Goal: Information Seeking & Learning: Compare options

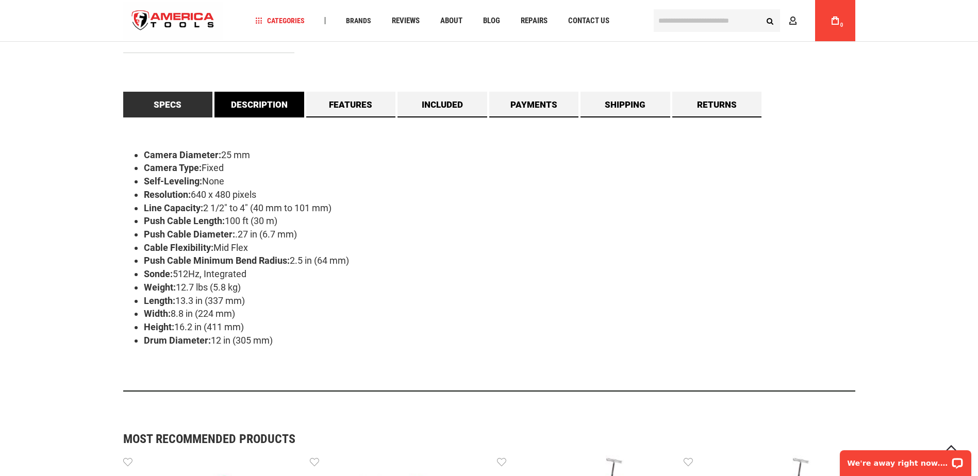
click at [270, 105] on link "Description" at bounding box center [259, 105] width 90 height 26
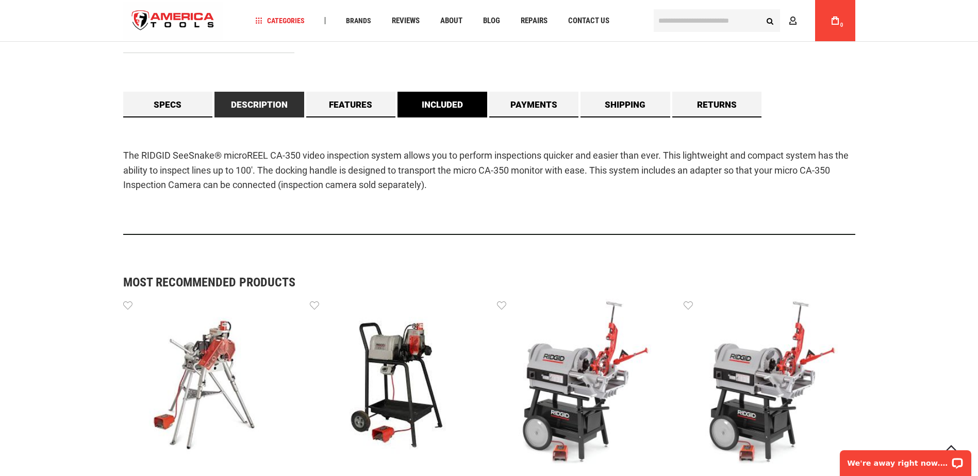
click at [457, 102] on link "Included" at bounding box center [443, 105] width 90 height 26
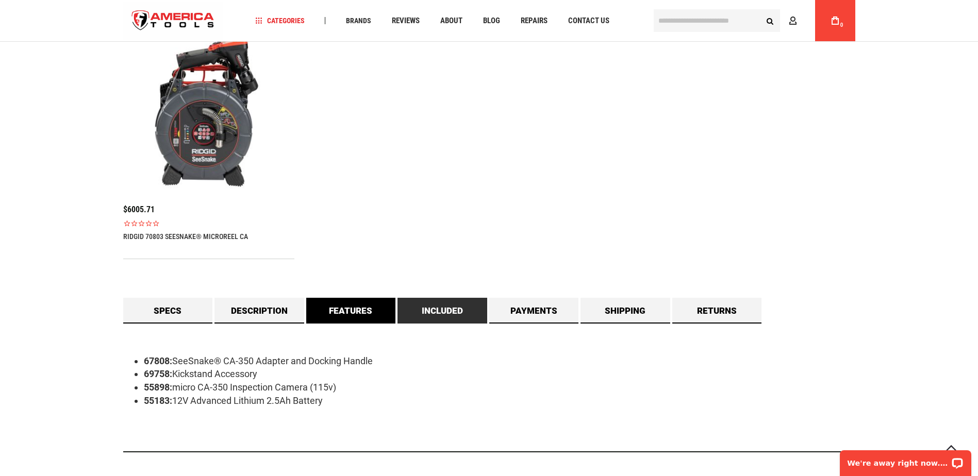
scroll to position [928, 0]
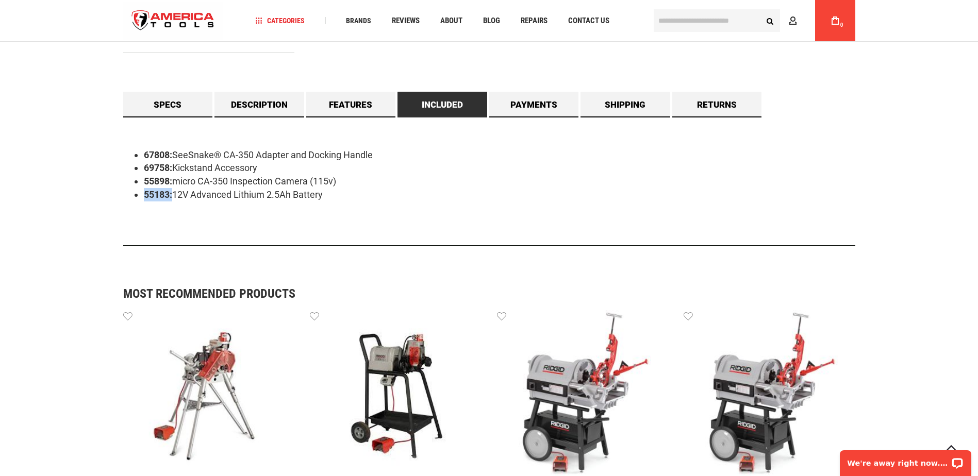
drag, startPoint x: 143, startPoint y: 194, endPoint x: 172, endPoint y: 200, distance: 29.3
click at [172, 200] on strong "55183:" at bounding box center [158, 194] width 28 height 11
copy strong "55183:"
click at [696, 24] on input "text" at bounding box center [717, 20] width 126 height 23
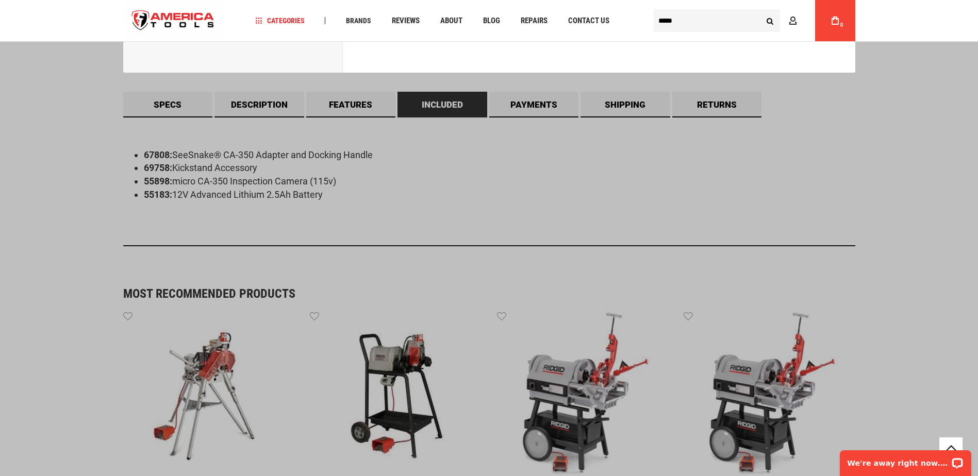
type input "*****"
click at [761, 11] on button "Search" at bounding box center [771, 21] width 20 height 20
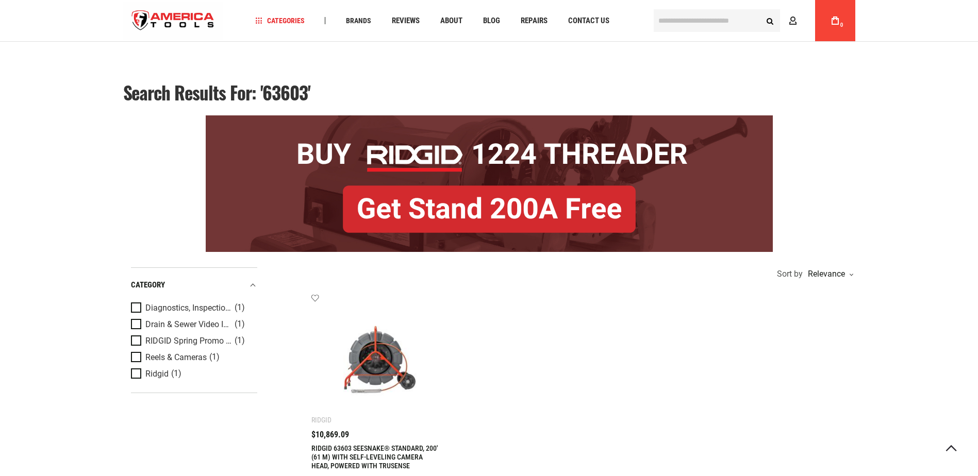
scroll to position [155, 0]
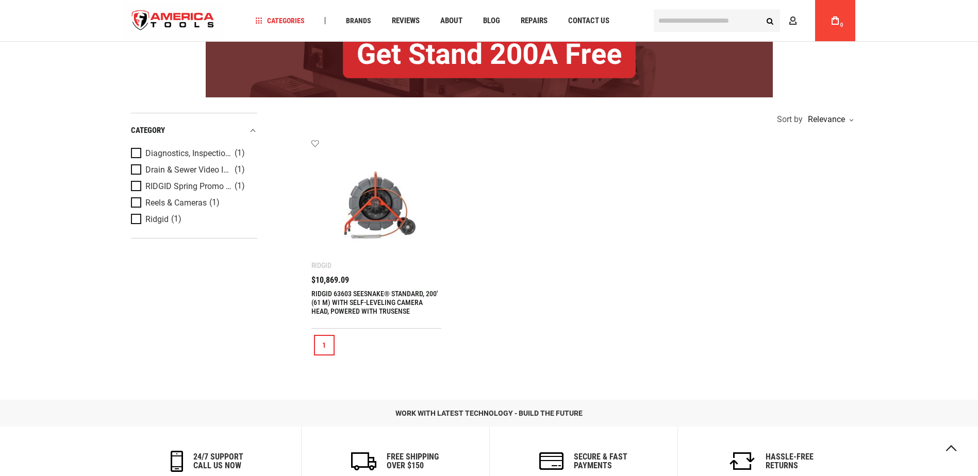
click at [372, 210] on img at bounding box center [377, 205] width 110 height 110
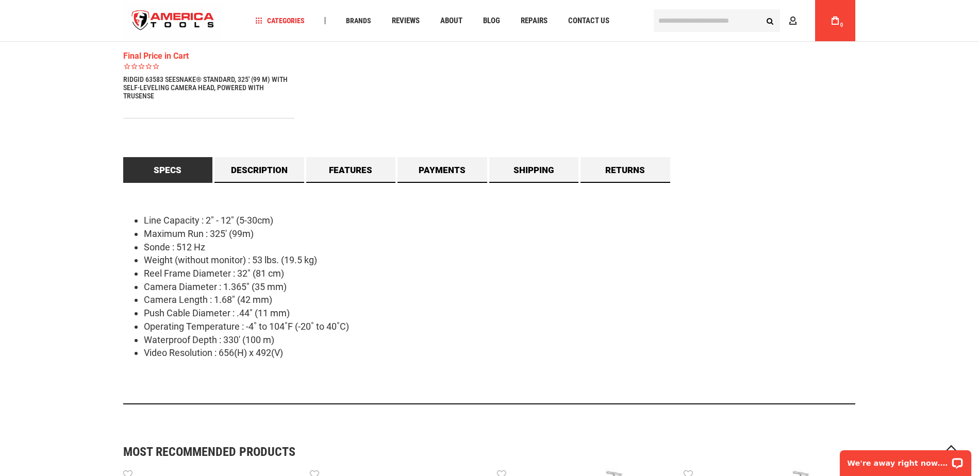
scroll to position [928, 0]
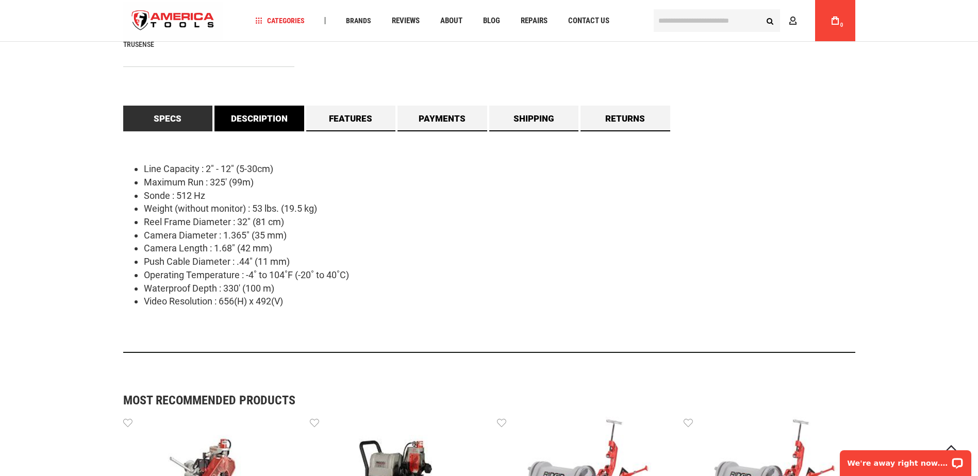
click at [257, 124] on link "Description" at bounding box center [259, 119] width 90 height 26
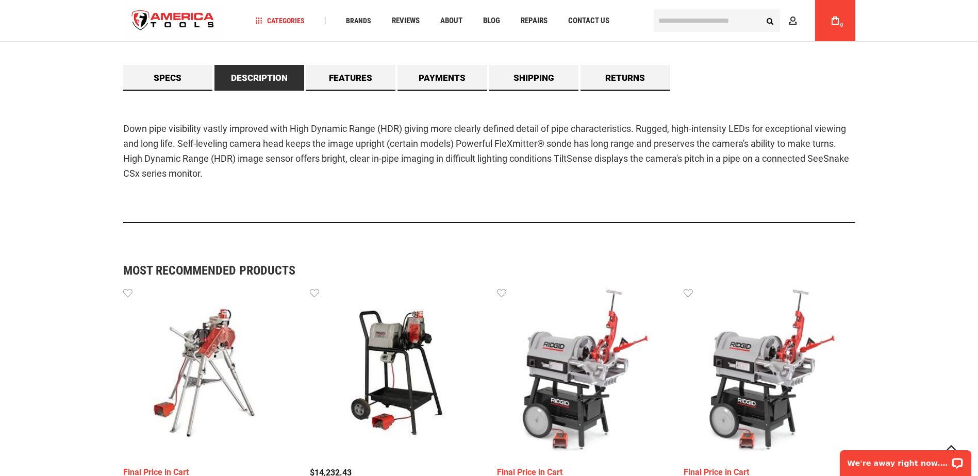
scroll to position [887, 0]
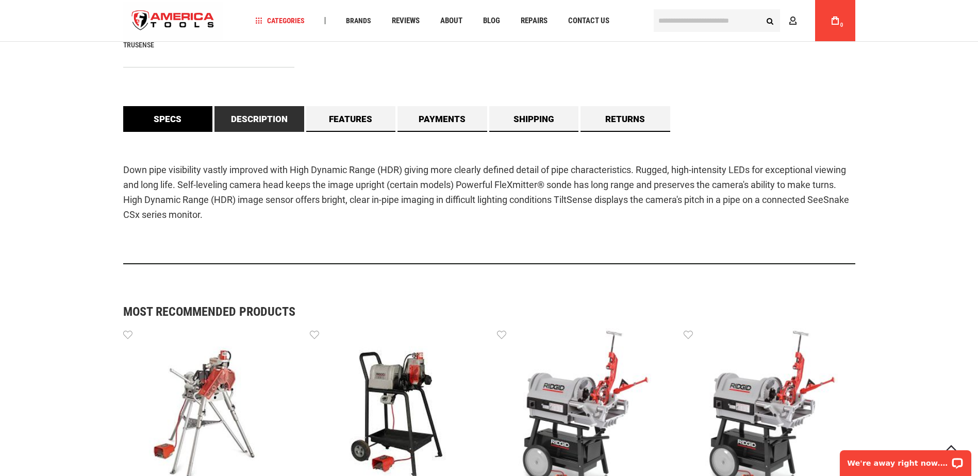
click at [177, 121] on link "Specs" at bounding box center [168, 119] width 90 height 26
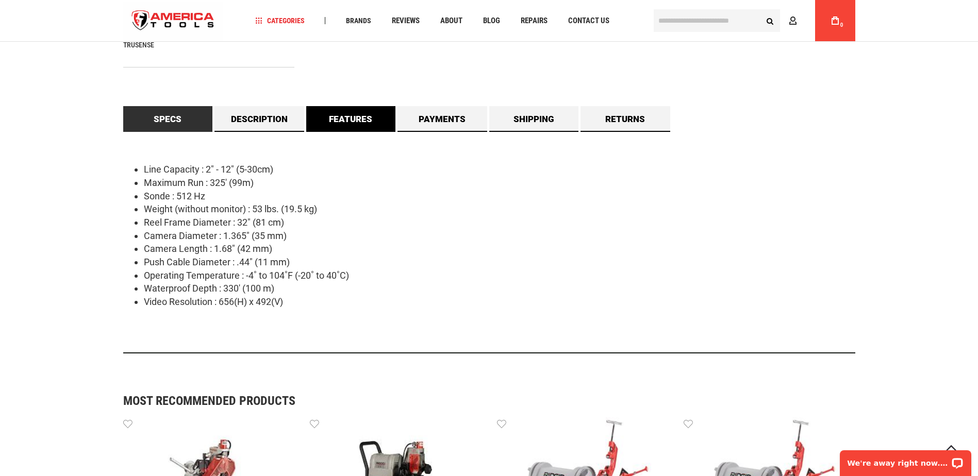
click at [327, 122] on link "Features" at bounding box center [351, 119] width 90 height 26
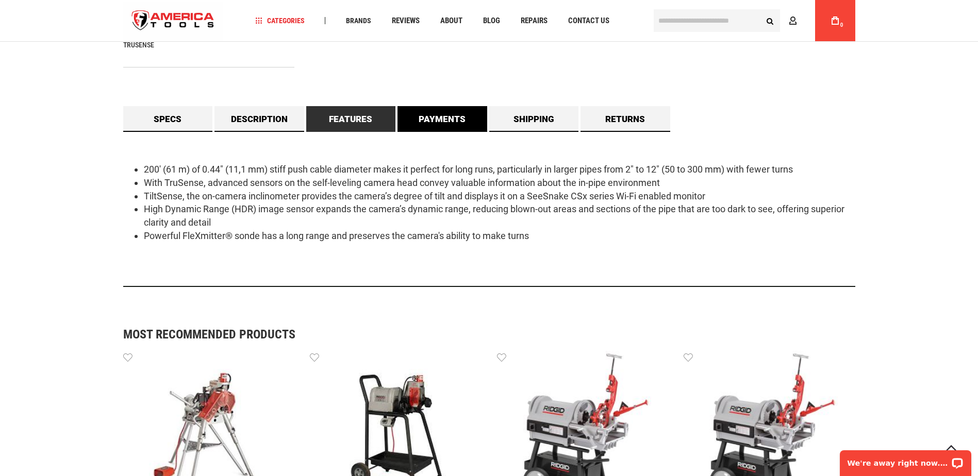
click at [465, 112] on link "Payments" at bounding box center [443, 119] width 90 height 26
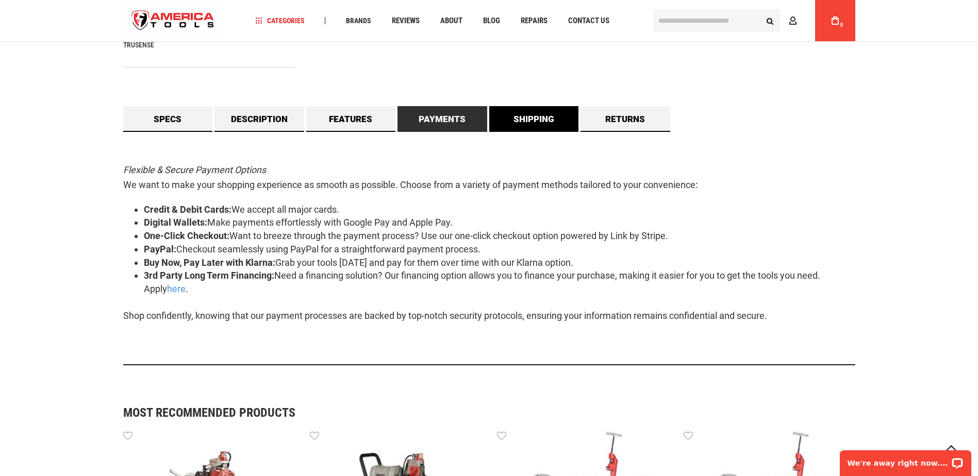
click at [535, 121] on link "Shipping" at bounding box center [534, 119] width 90 height 26
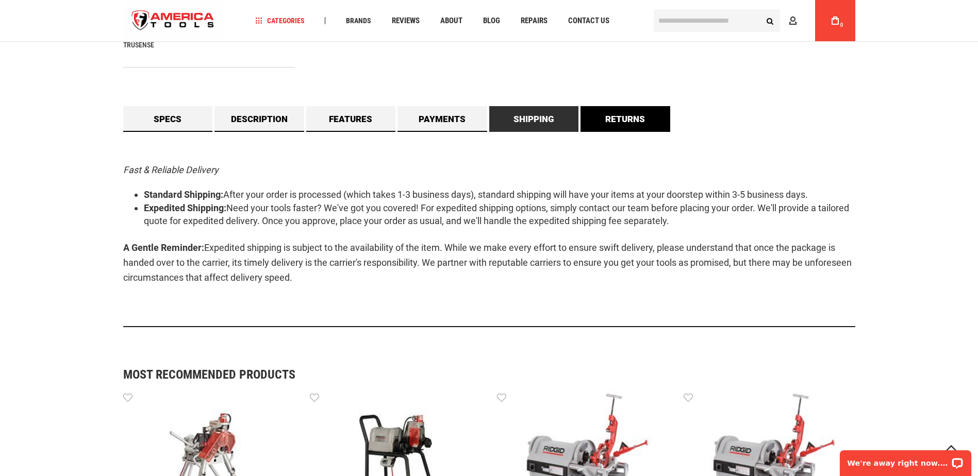
click at [640, 121] on link "Returns" at bounding box center [626, 119] width 90 height 26
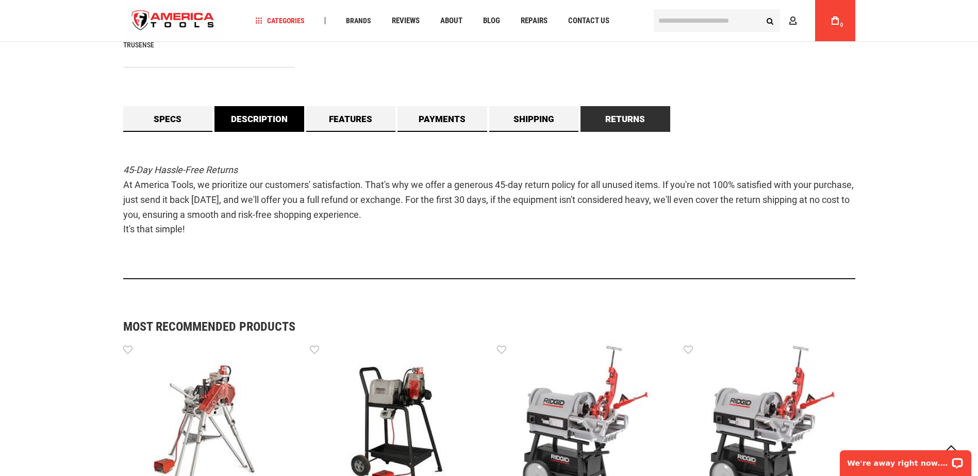
click at [252, 121] on link "Description" at bounding box center [259, 119] width 90 height 26
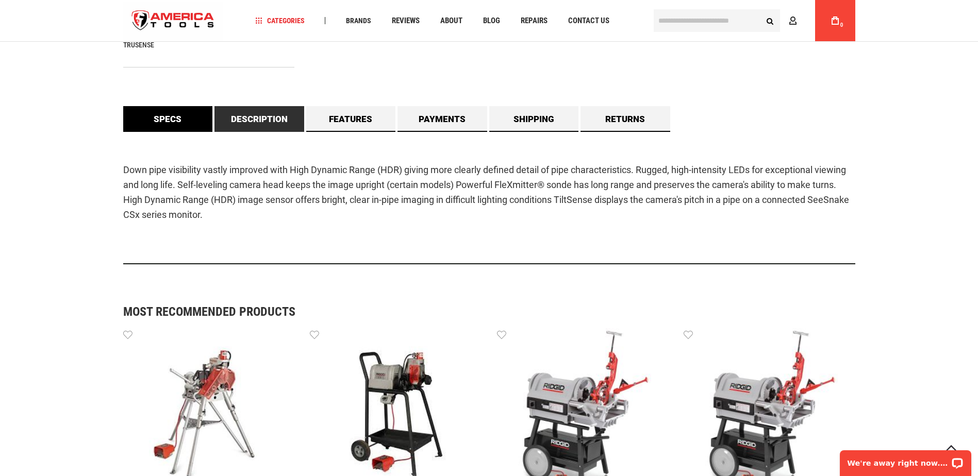
click at [194, 118] on link "Specs" at bounding box center [168, 119] width 90 height 26
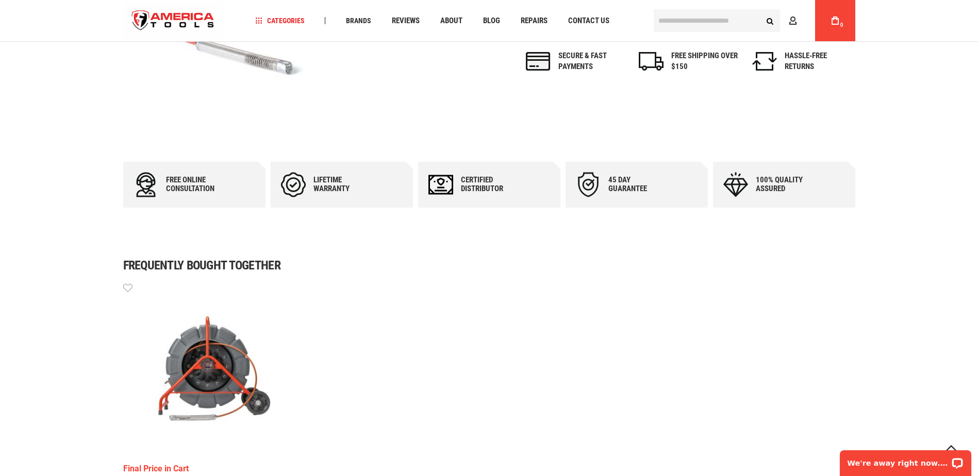
scroll to position [113, 0]
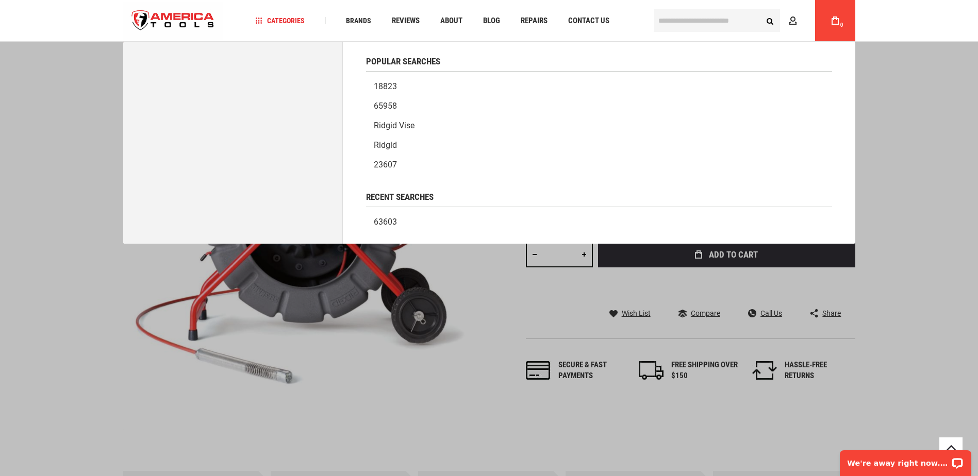
click at [689, 19] on input "text" at bounding box center [717, 20] width 126 height 23
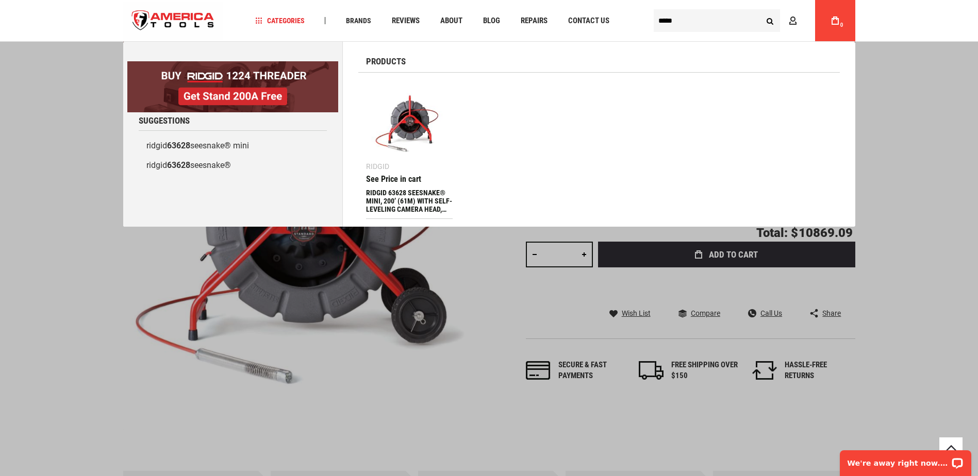
type input "*****"
click at [408, 125] on img at bounding box center [409, 124] width 77 height 77
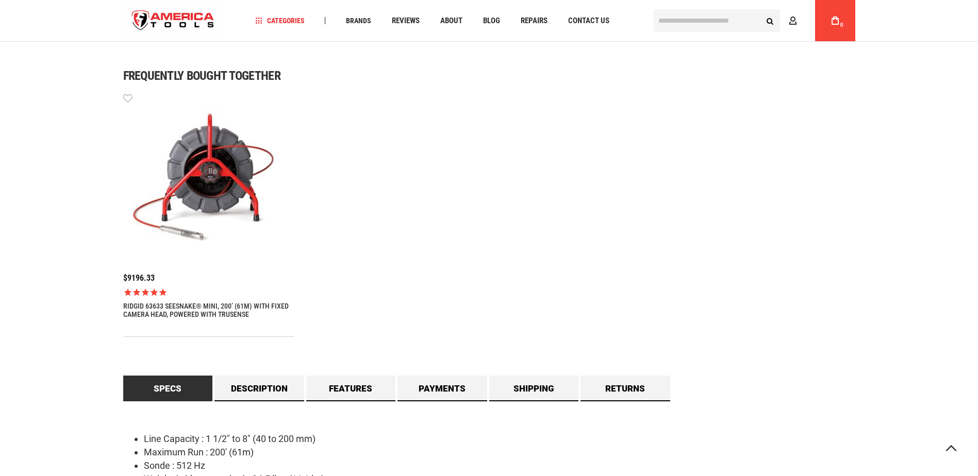
scroll to position [893, 0]
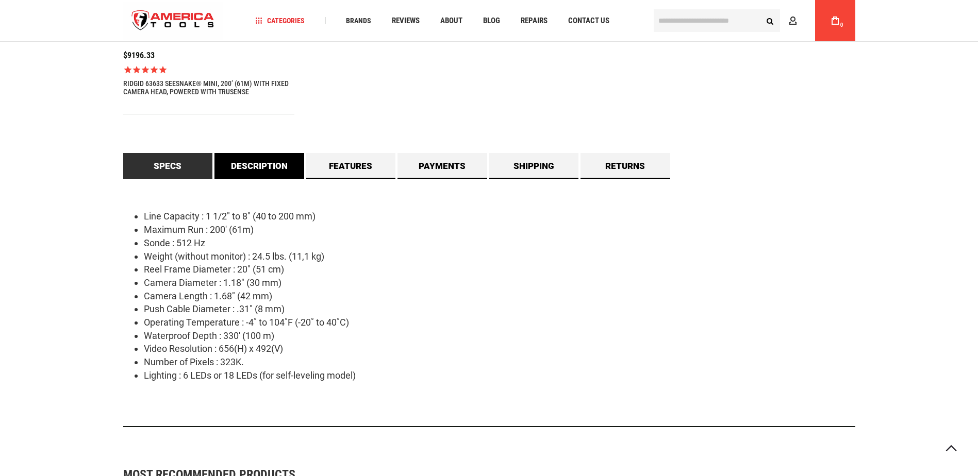
click at [259, 172] on link "Description" at bounding box center [259, 166] width 90 height 26
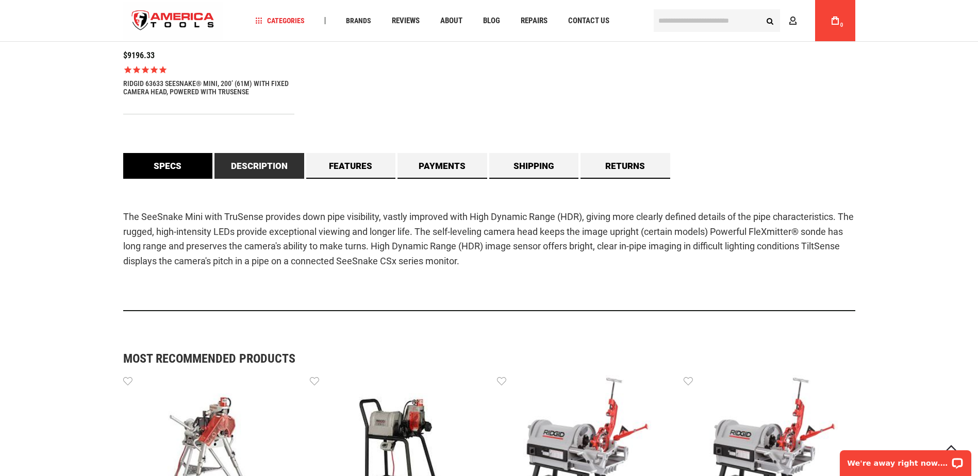
scroll to position [0, 0]
click at [157, 172] on link "Specs" at bounding box center [168, 166] width 90 height 26
